Goal: Task Accomplishment & Management: Use online tool/utility

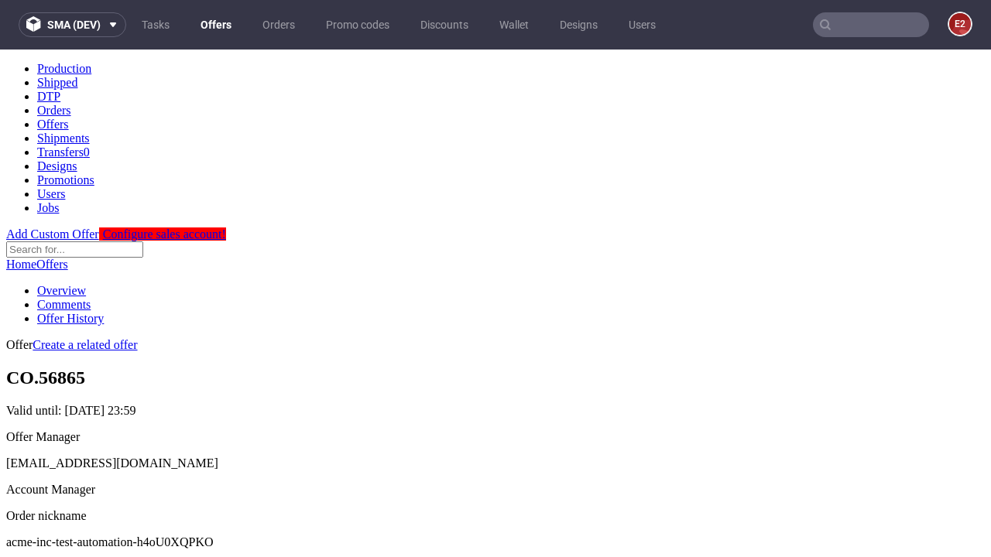
scroll to position [153, 0]
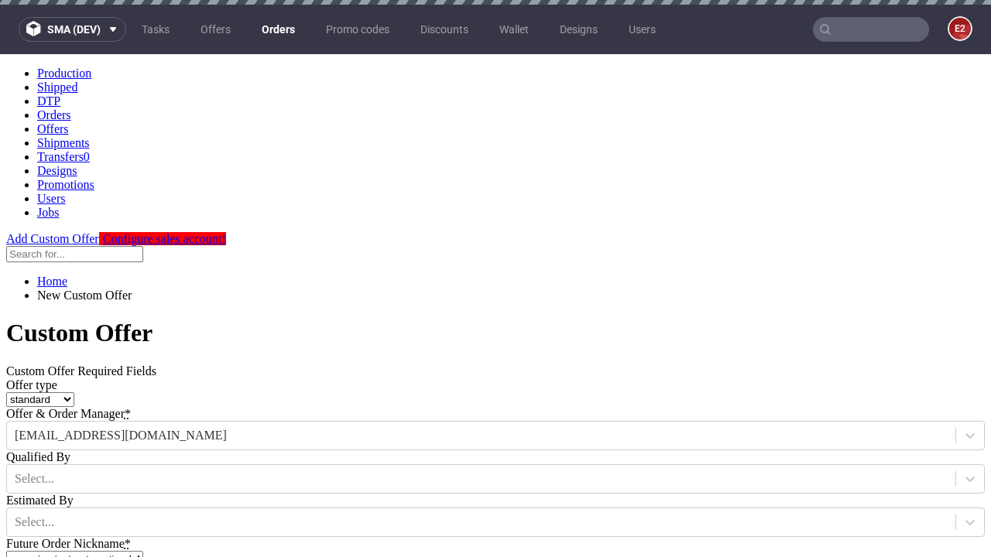
type input "acme-inc-test-automation-h4oU0XQPKO"
type input "[DATE]"
type input "[EMAIL_ADDRESS][DOMAIN_NAME]"
select select "gb"
type input "[EMAIL_ADDRESS][DOMAIN_NAME]"
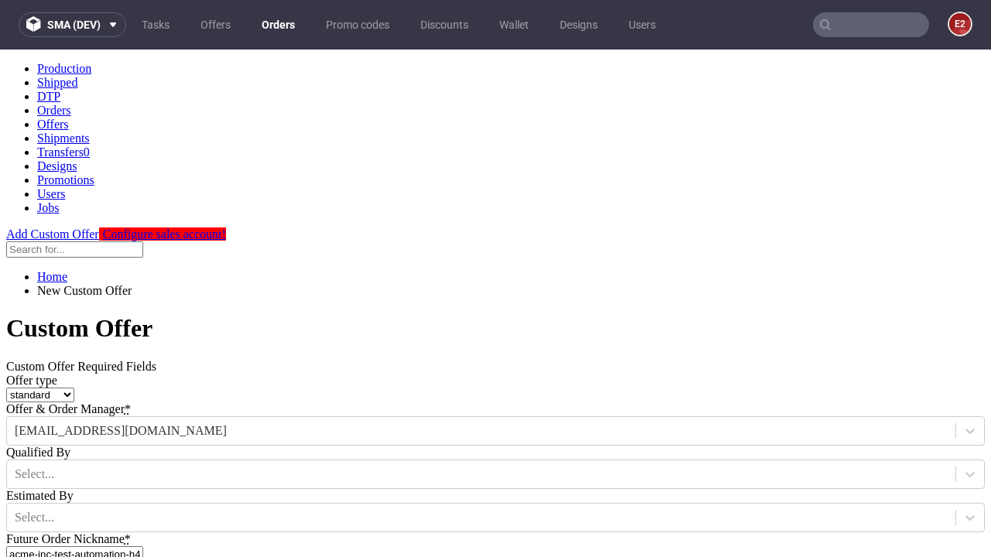
scroll to position [527, 0]
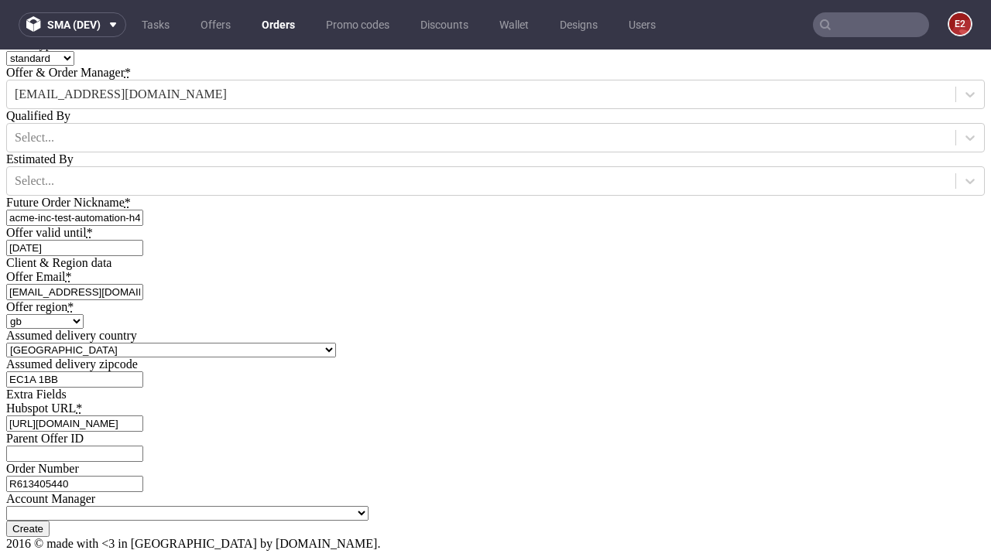
type input "[URL][DOMAIN_NAME]"
click at [50, 521] on input "Create" at bounding box center [27, 529] width 43 height 16
type input "Please wait..."
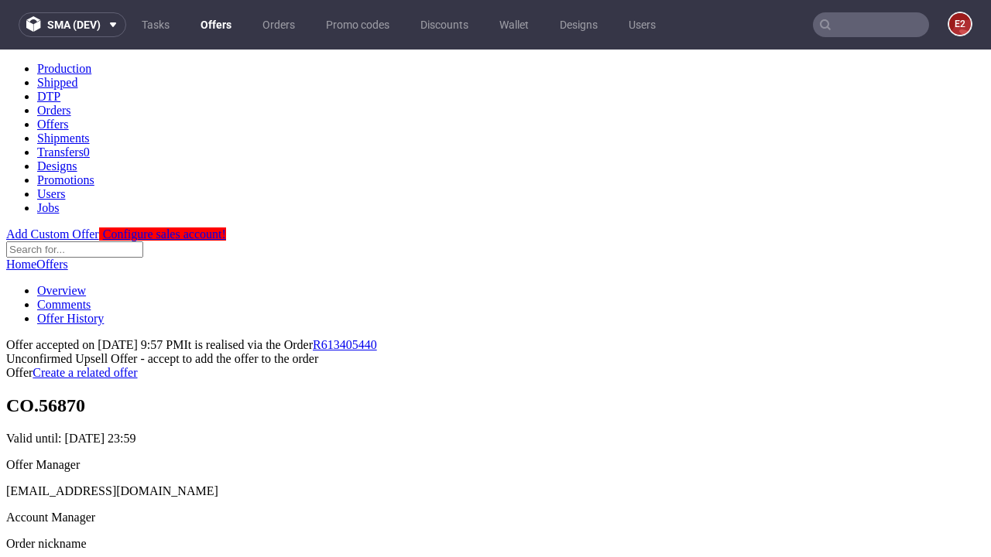
scroll to position [238, 0]
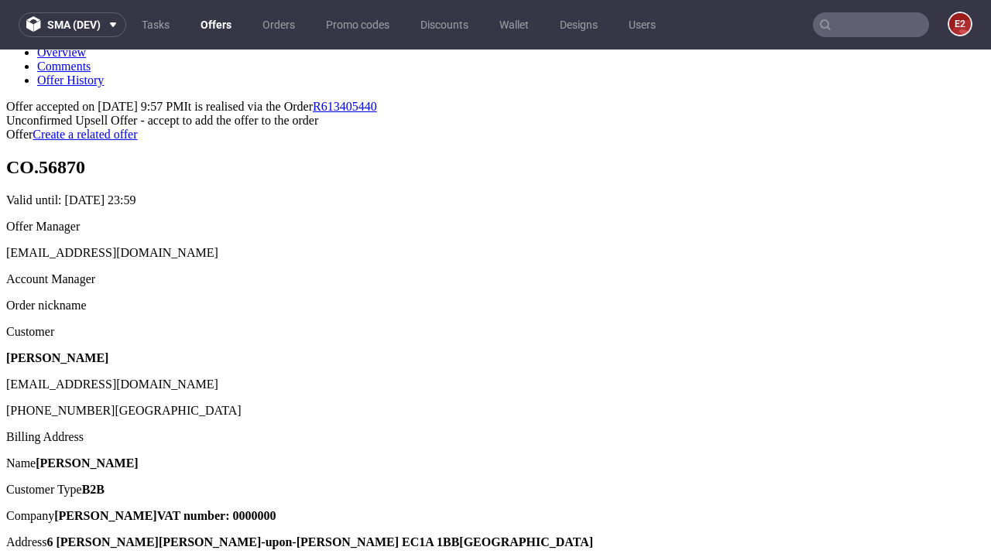
type input "In progress..."
